Goal: Transaction & Acquisition: Purchase product/service

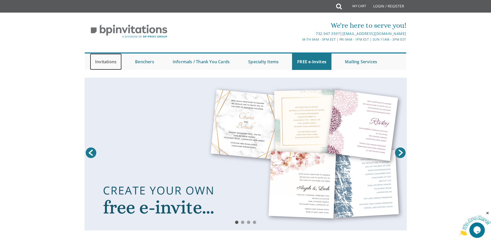
click at [114, 63] on link "Invitations" at bounding box center [106, 62] width 32 height 16
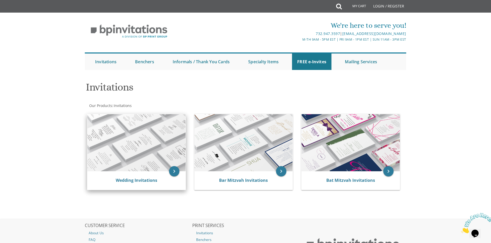
click at [152, 157] on img at bounding box center [136, 142] width 98 height 57
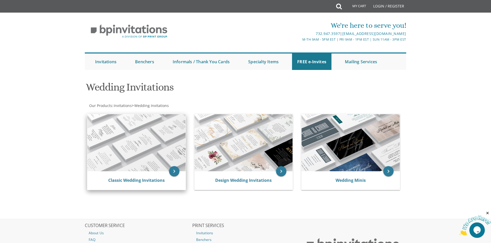
click at [151, 155] on img at bounding box center [136, 142] width 98 height 57
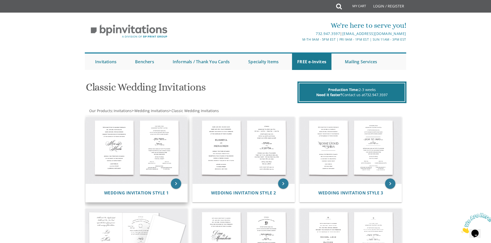
click at [150, 153] on img at bounding box center [136, 150] width 102 height 67
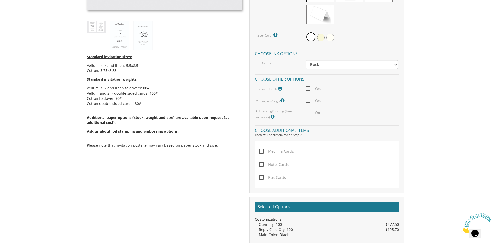
scroll to position [130, 0]
